Goal: Task Accomplishment & Management: Use online tool/utility

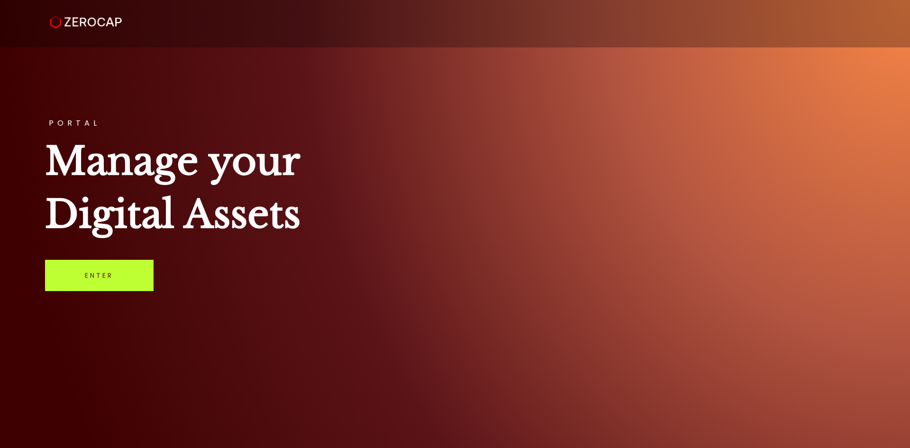
click at [108, 273] on link "Enter" at bounding box center [99, 275] width 109 height 31
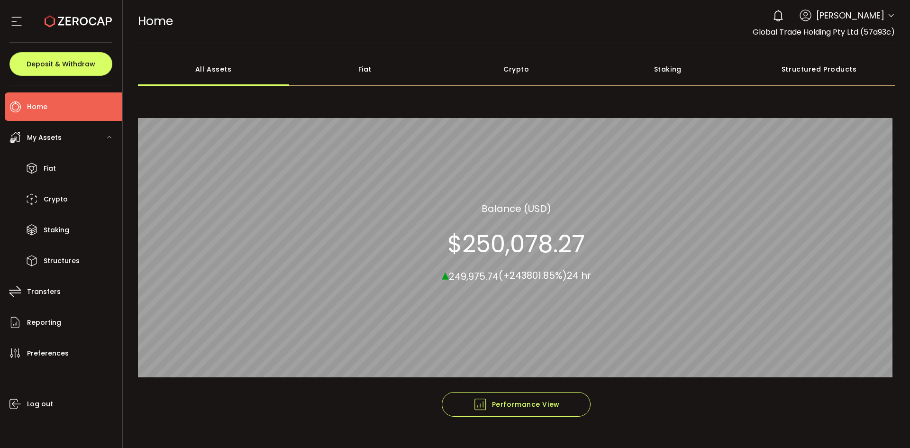
click at [518, 64] on div "Crypto" at bounding box center [517, 69] width 152 height 33
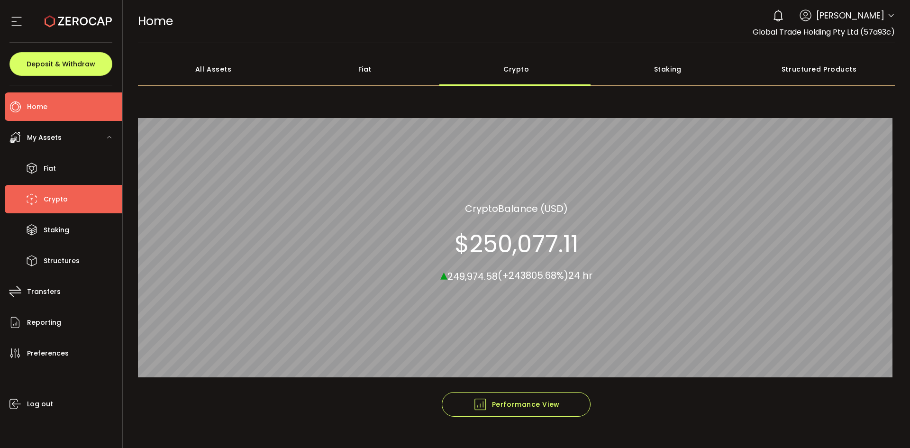
click at [47, 195] on span "Crypto" at bounding box center [56, 199] width 24 height 14
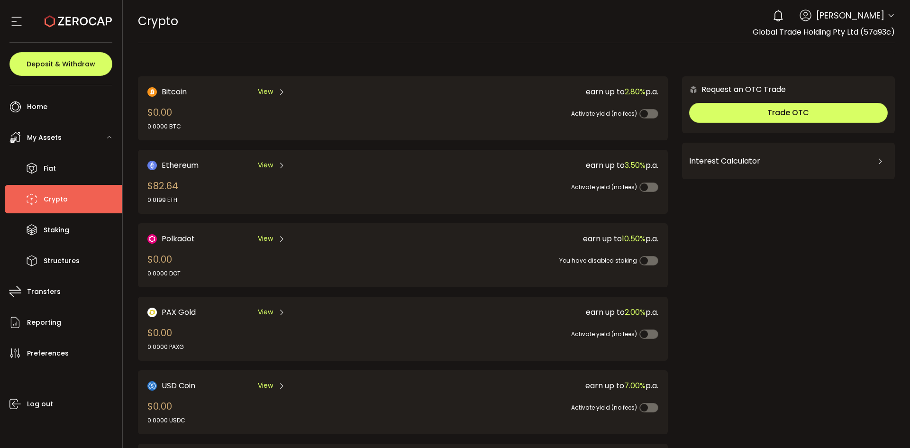
scroll to position [237, 0]
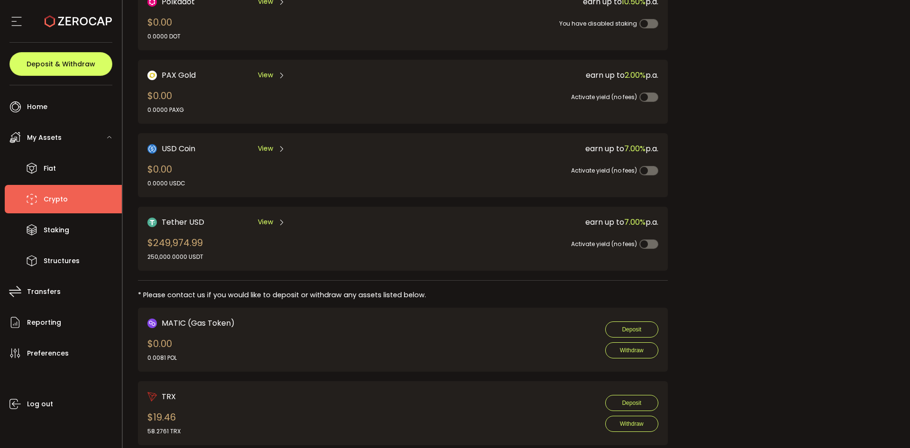
click at [263, 218] on span "View" at bounding box center [265, 222] width 15 height 10
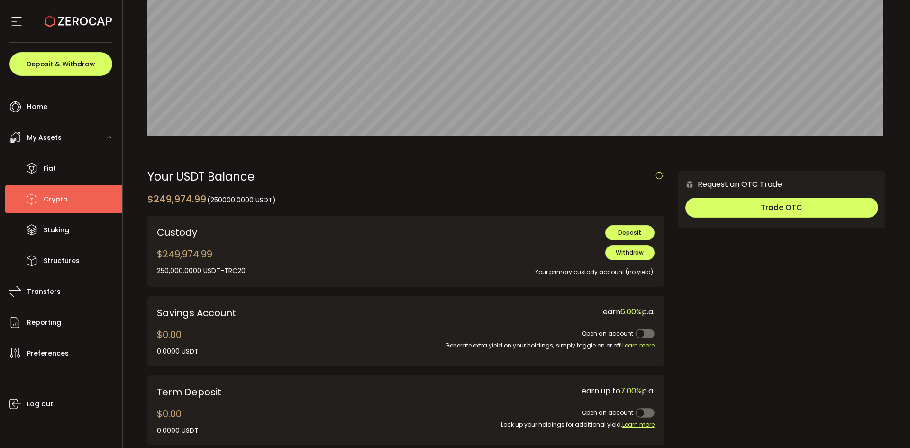
scroll to position [237, 0]
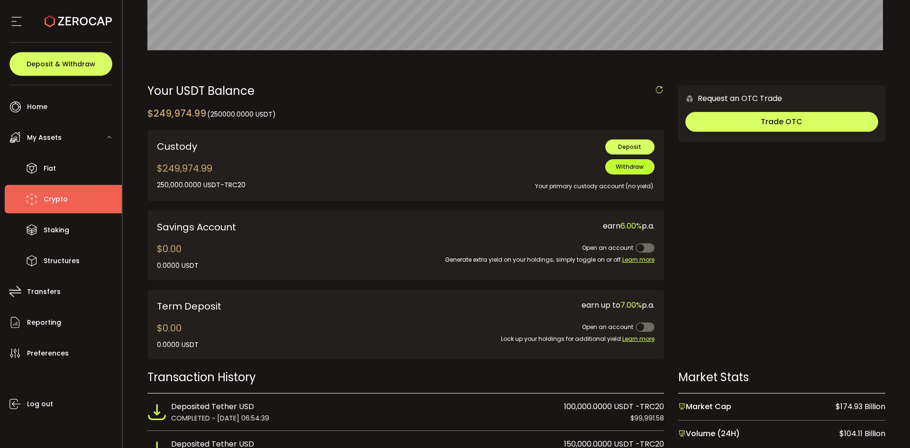
click at [620, 169] on span "Withdraw" at bounding box center [630, 167] width 28 height 8
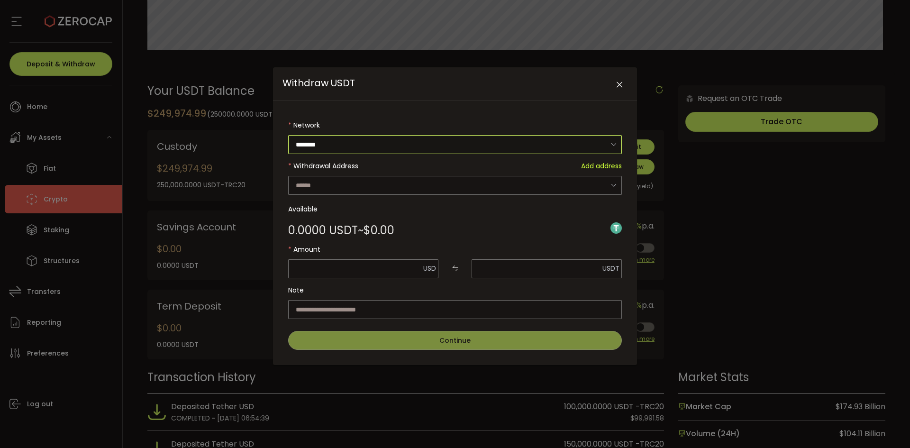
click at [387, 147] on input "********" at bounding box center [455, 144] width 334 height 19
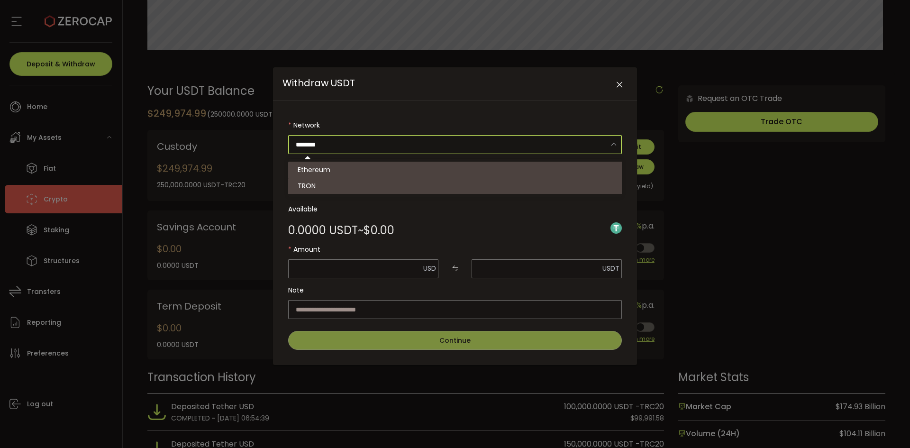
click at [368, 181] on li "TRON" at bounding box center [456, 186] width 336 height 16
type input "****"
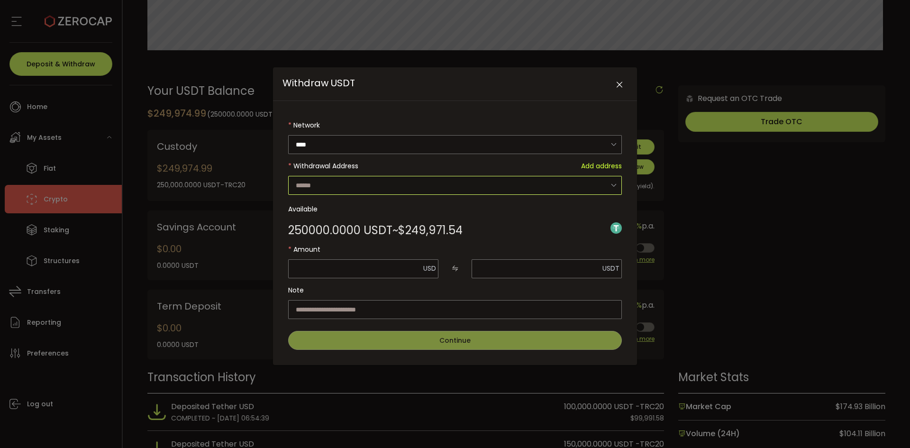
click at [366, 187] on input "Withdraw USDT" at bounding box center [455, 185] width 334 height 19
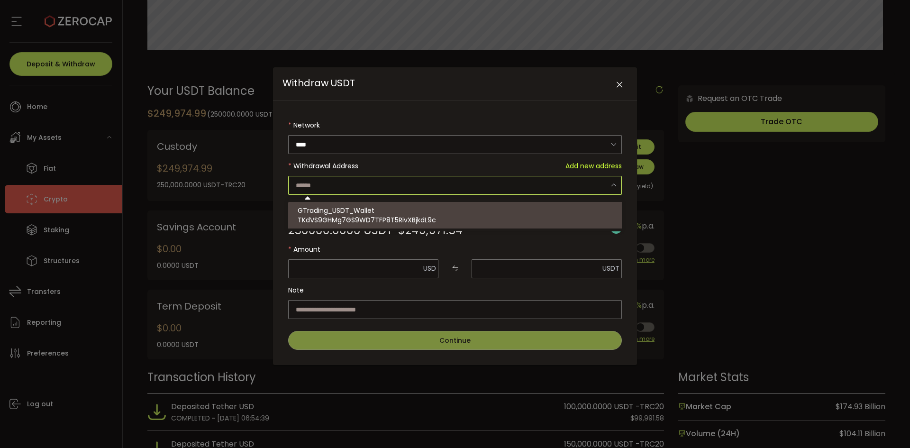
click at [362, 220] on span "TKdVS9GHMg7GS9WD7TFP8T5RivXBjkdL9c" at bounding box center [367, 219] width 138 height 9
type input "**********"
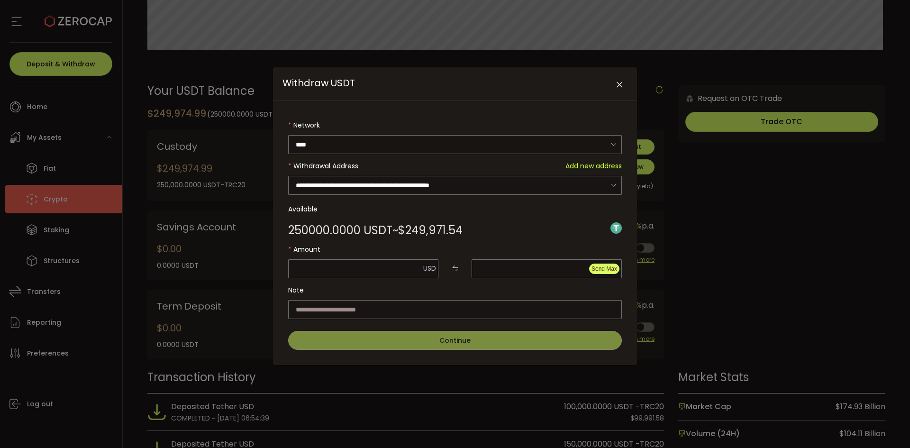
click at [597, 272] on button "Send Max" at bounding box center [604, 268] width 30 height 10
type input "*********"
type input "********"
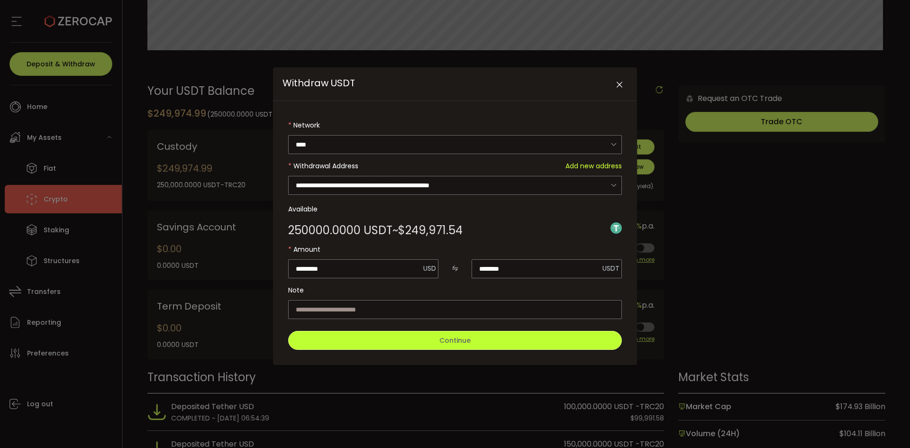
click at [456, 342] on span "Continue" at bounding box center [454, 339] width 31 height 9
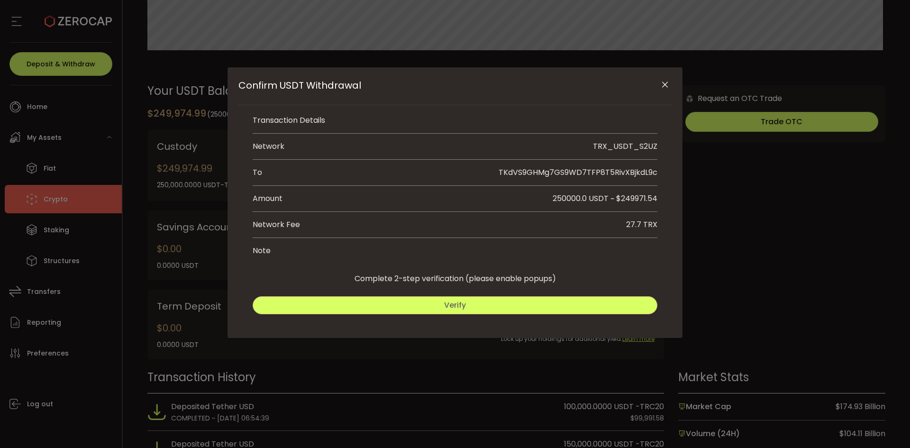
click at [456, 306] on span "Verify" at bounding box center [455, 304] width 22 height 11
click at [561, 307] on span "Submit" at bounding box center [557, 304] width 27 height 11
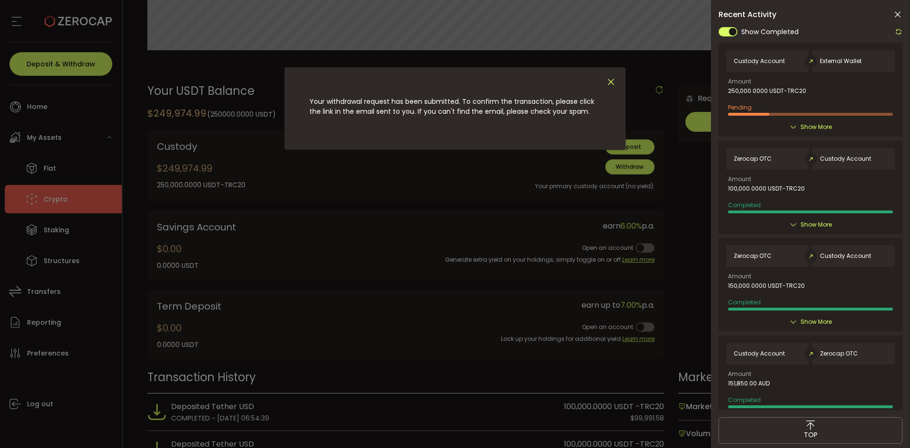
drag, startPoint x: 610, startPoint y: 82, endPoint x: 565, endPoint y: 99, distance: 48.1
click at [610, 82] on icon "Close" at bounding box center [611, 82] width 10 height 10
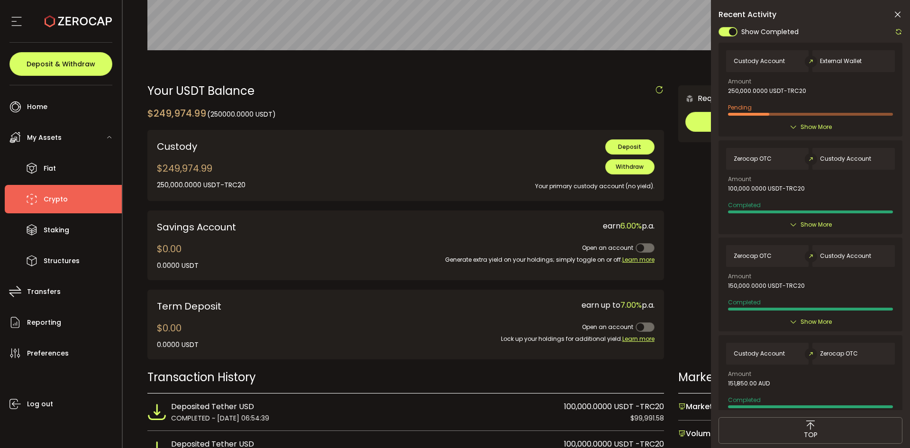
click at [898, 32] on icon at bounding box center [899, 32] width 8 height 8
click at [898, 13] on icon at bounding box center [897, 14] width 9 height 9
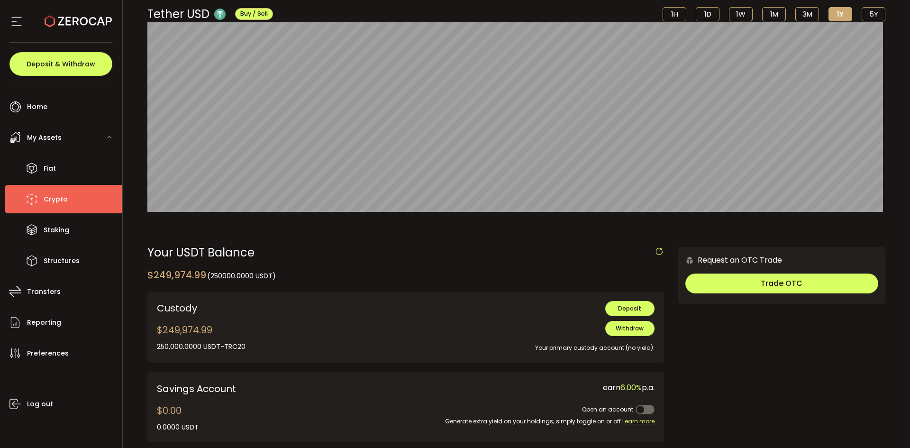
scroll to position [0, 0]
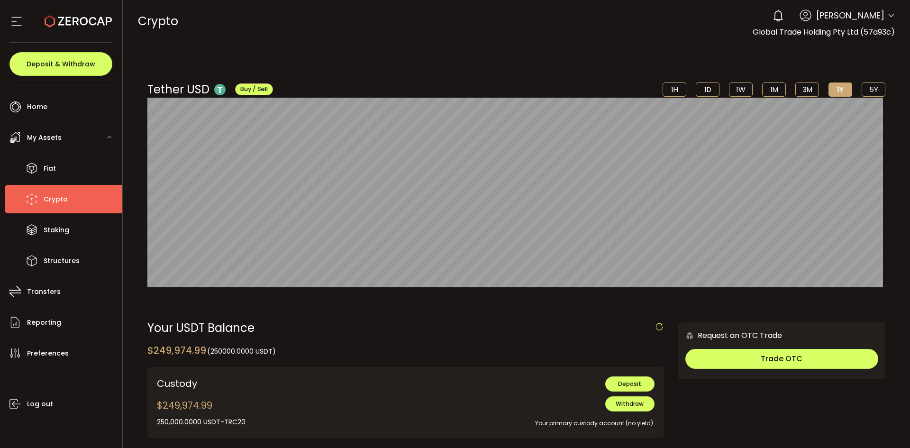
click at [888, 13] on icon at bounding box center [891, 16] width 8 height 8
click at [887, 15] on icon at bounding box center [891, 16] width 8 height 8
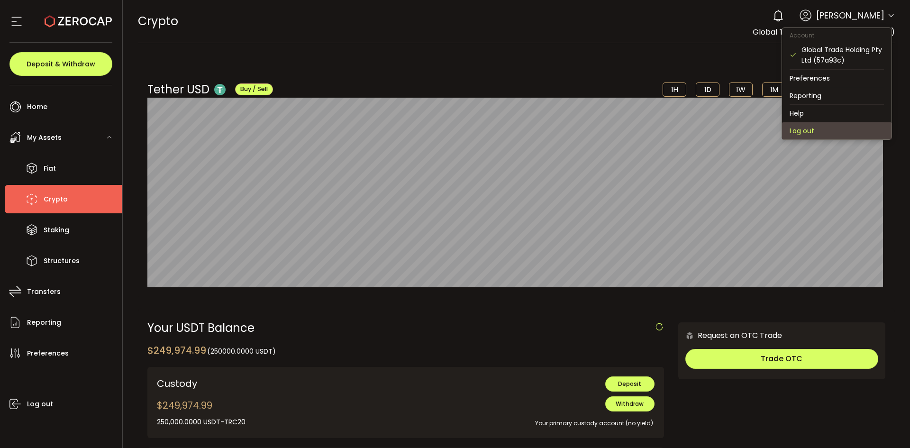
click at [806, 125] on li "Log out" at bounding box center [836, 130] width 109 height 17
